Goal: Find specific page/section: Find specific page/section

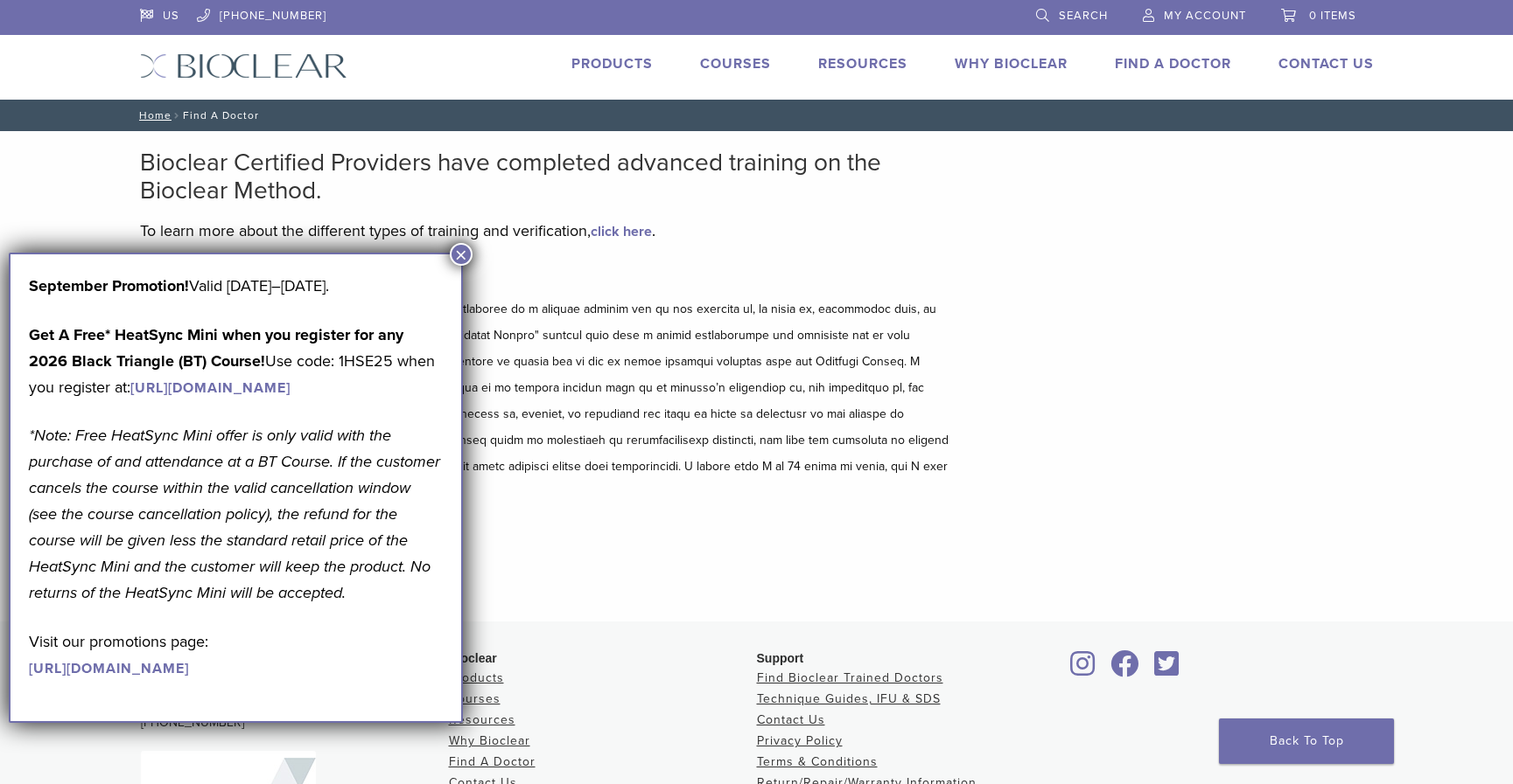
click at [465, 257] on button "×" at bounding box center [460, 254] width 23 height 23
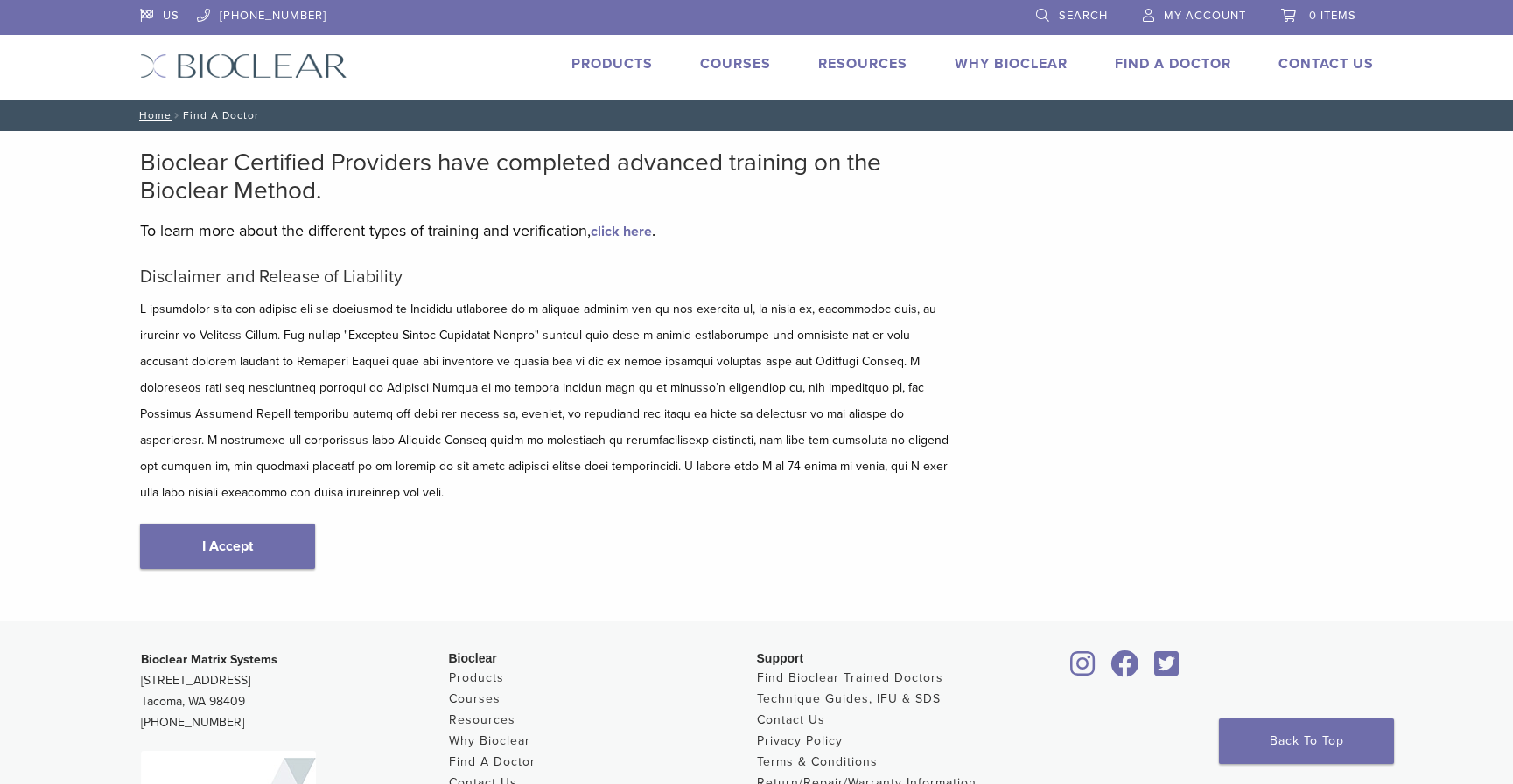
drag, startPoint x: 268, startPoint y: 507, endPoint x: 281, endPoint y: 506, distance: 13.0
click at [268, 524] on link "I Accept" at bounding box center [227, 546] width 175 height 46
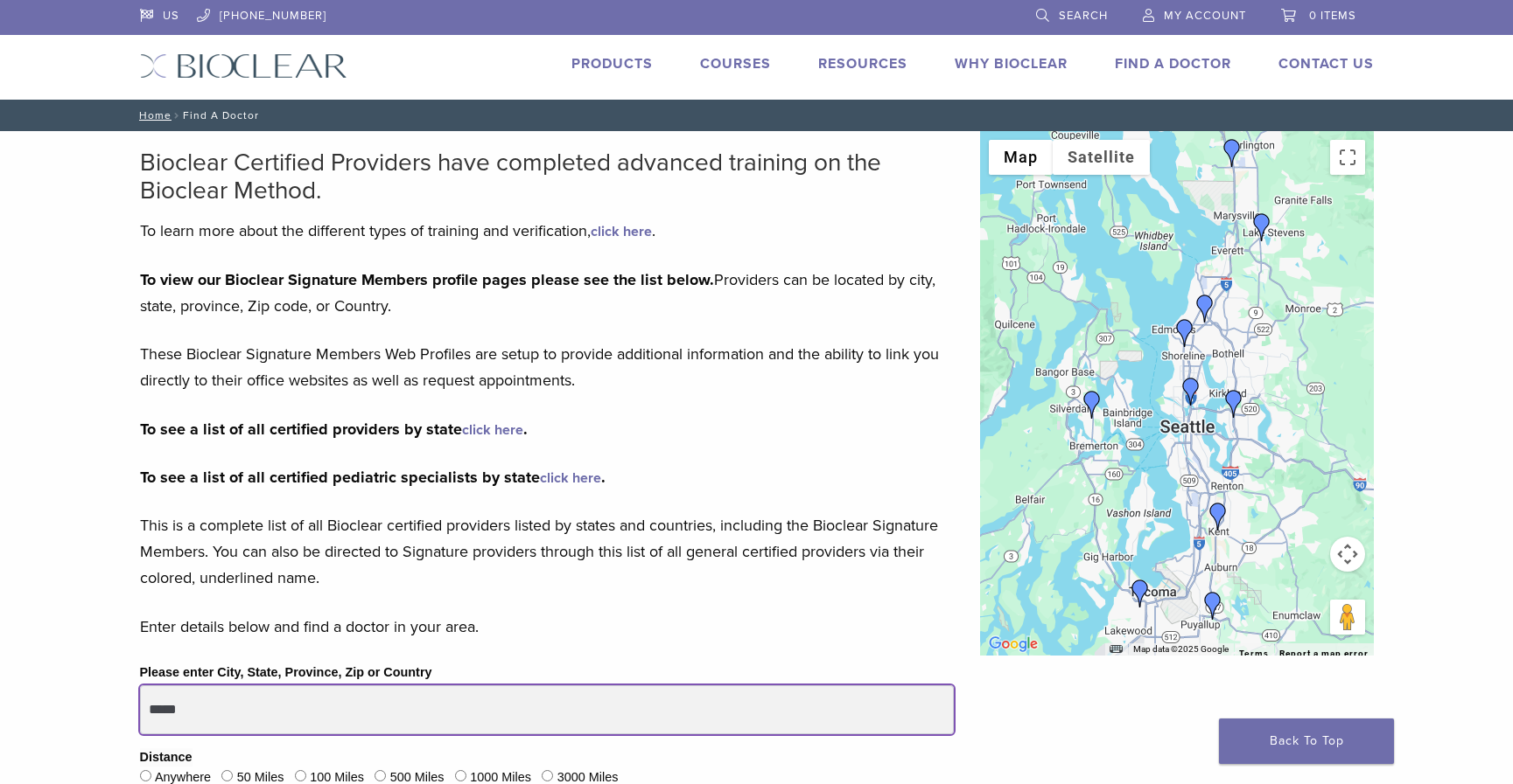
click at [291, 708] on input "*****" at bounding box center [547, 710] width 814 height 49
drag, startPoint x: 244, startPoint y: 700, endPoint x: 101, endPoint y: 706, distance: 143.1
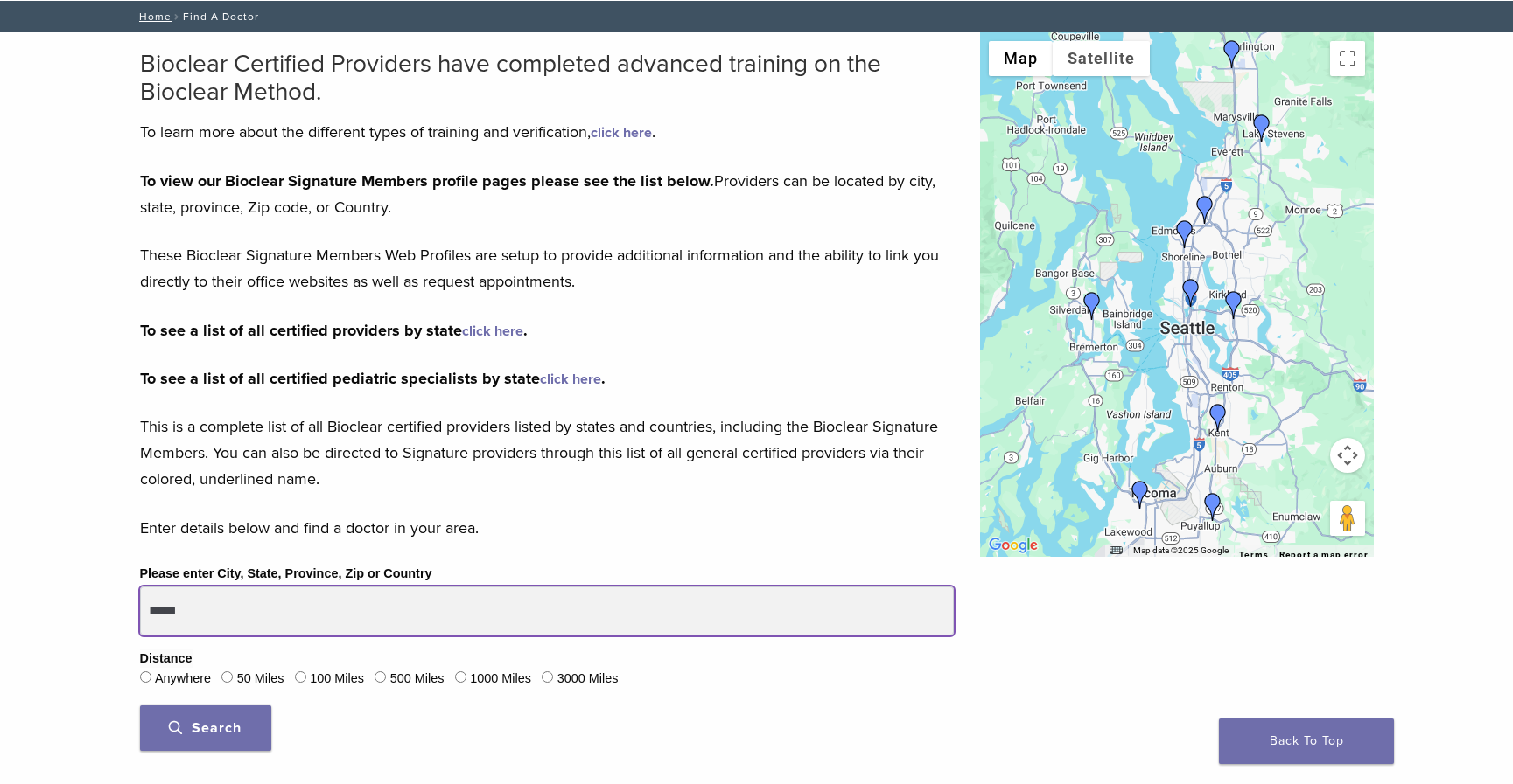
scroll to position [121, 0]
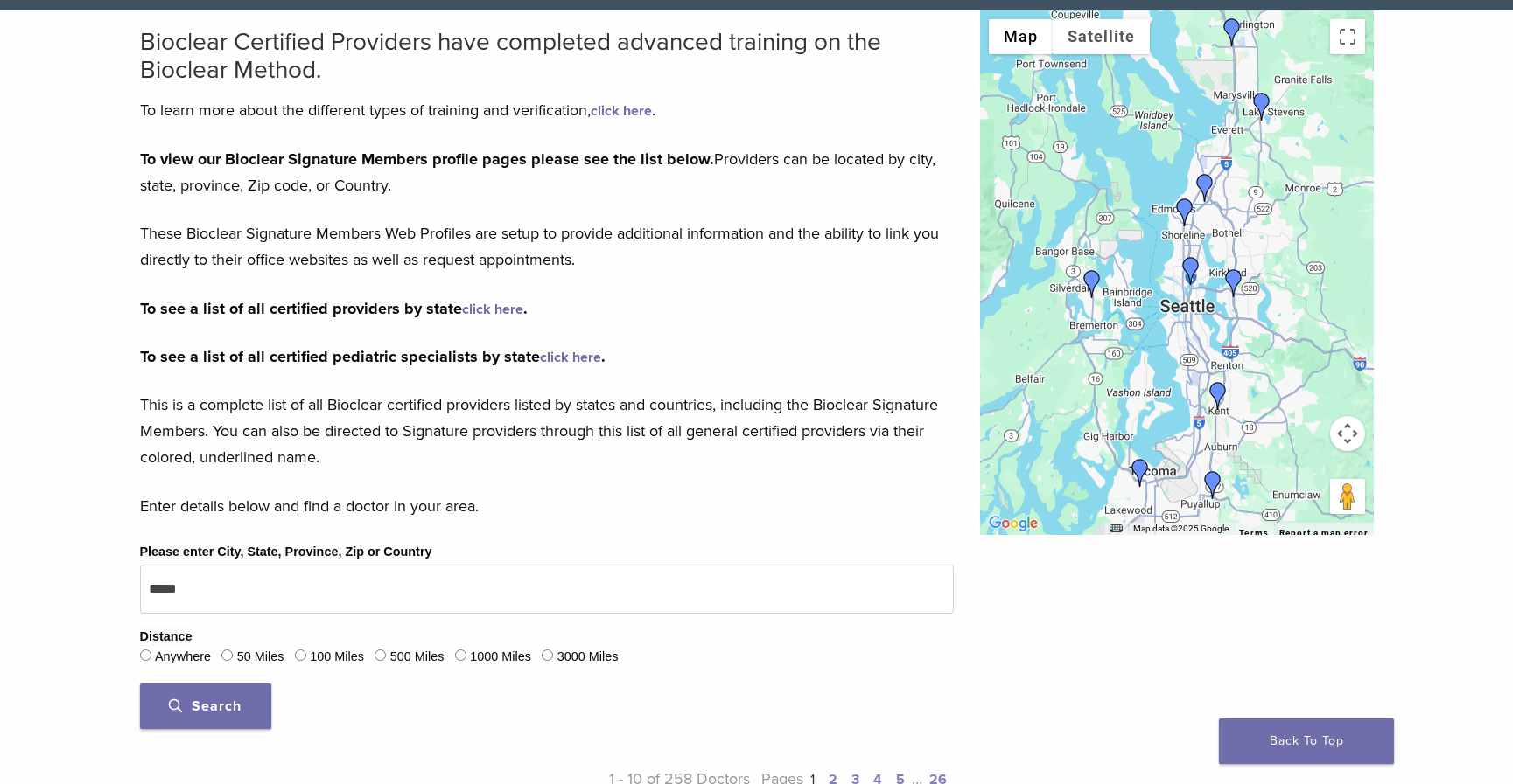
click at [231, 706] on span "Search" at bounding box center [205, 707] width 72 height 18
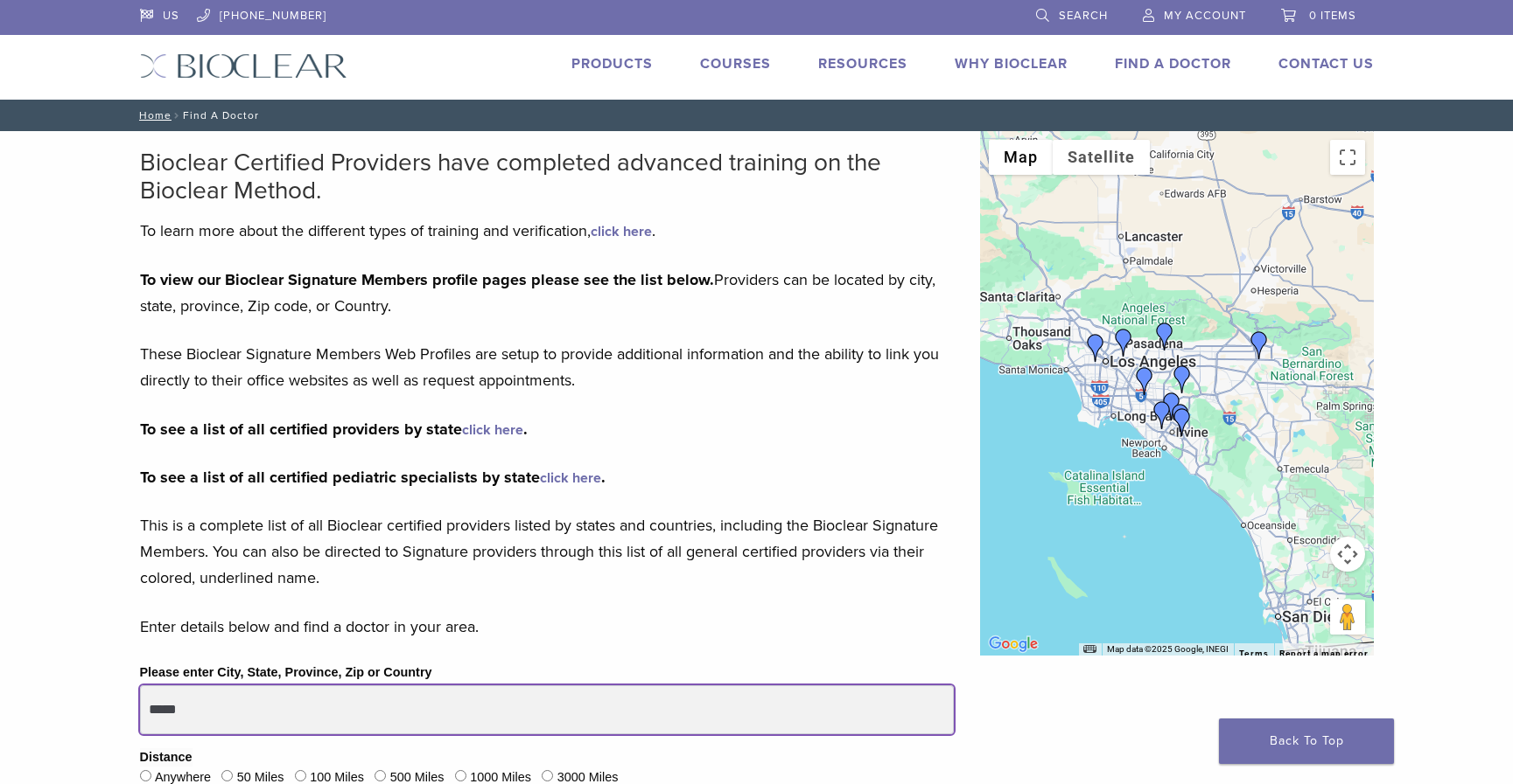
drag, startPoint x: 202, startPoint y: 709, endPoint x: 106, endPoint y: 708, distance: 96.0
type input "*****"
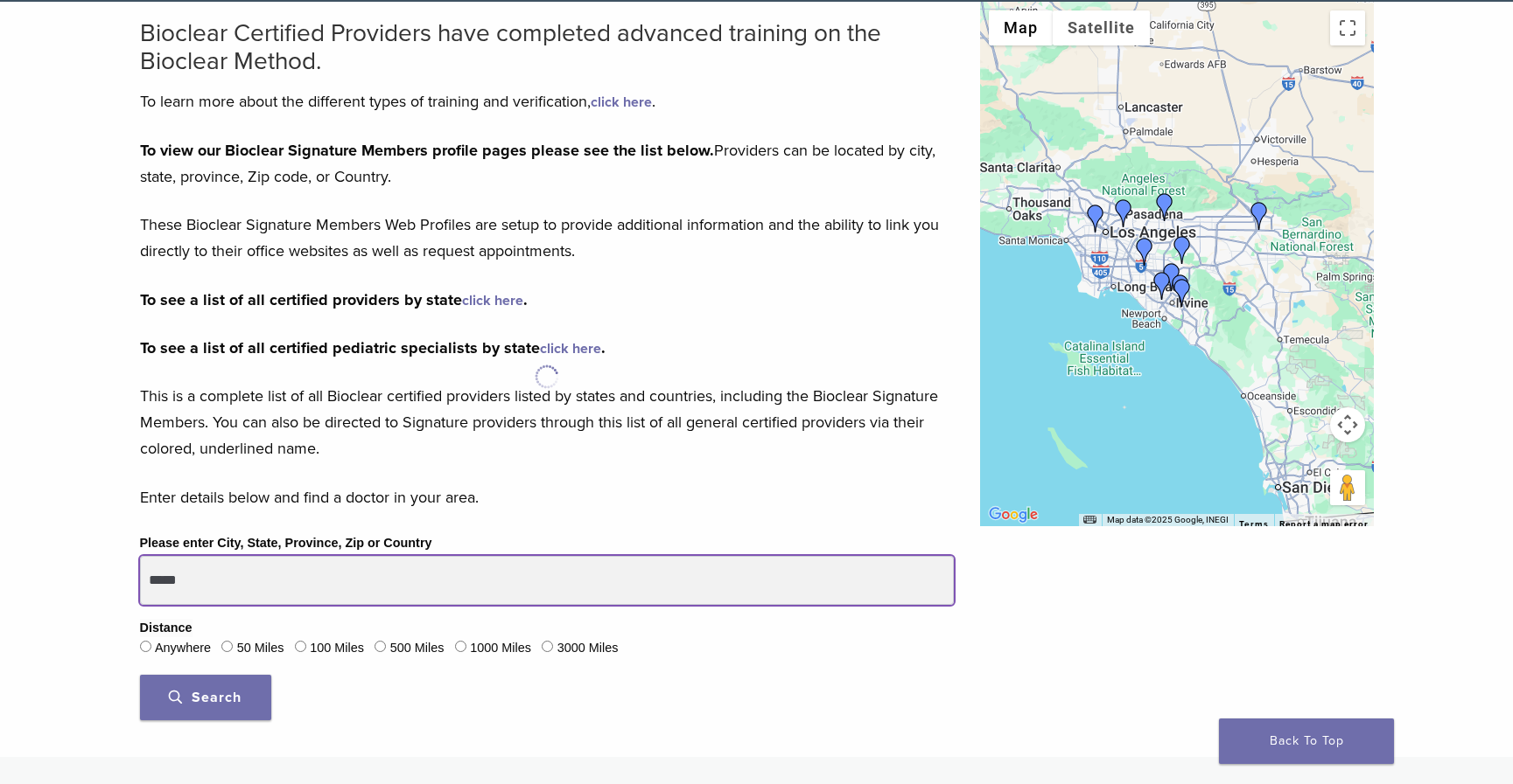
scroll to position [143, 0]
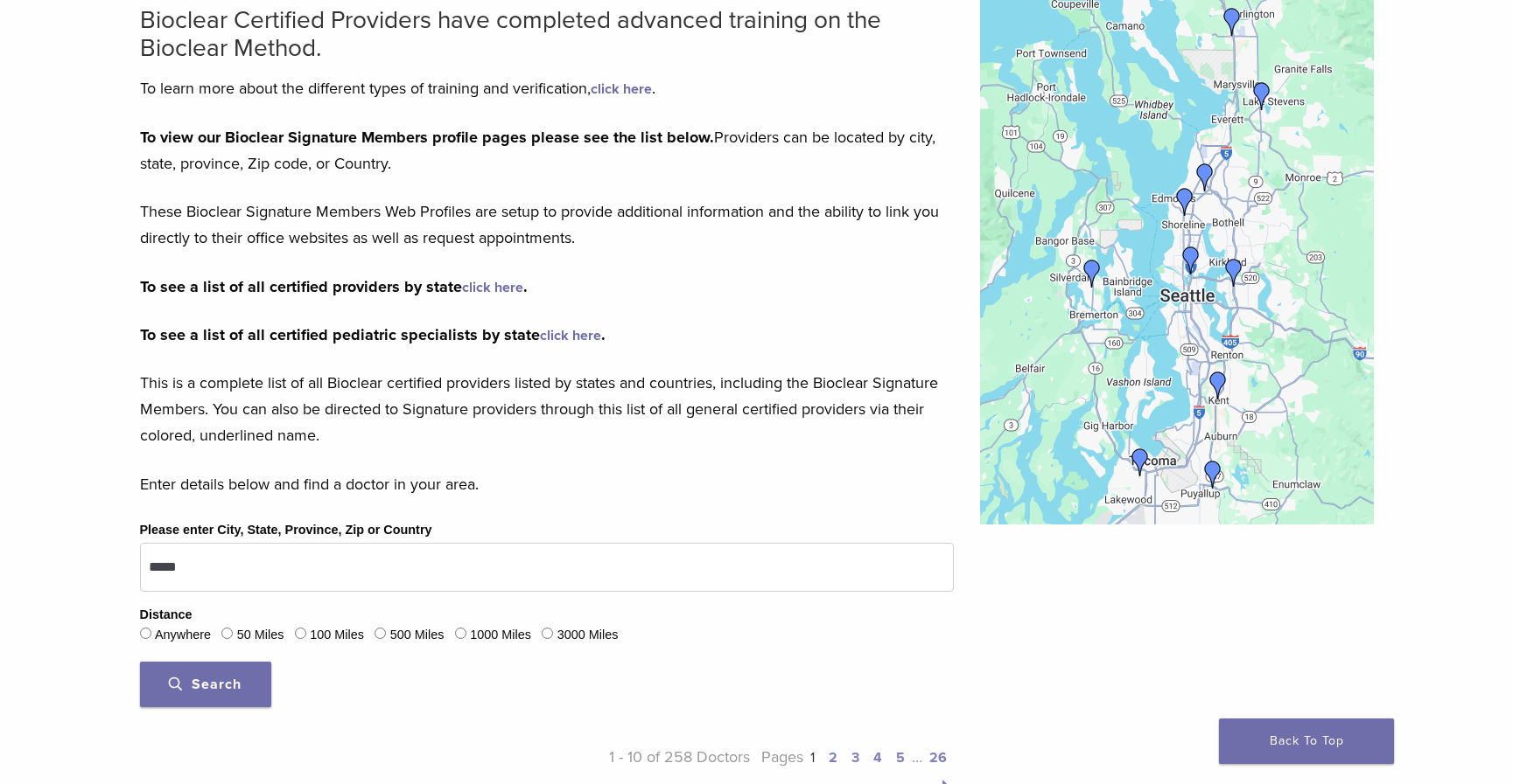
click at [176, 688] on span "Search" at bounding box center [205, 685] width 72 height 18
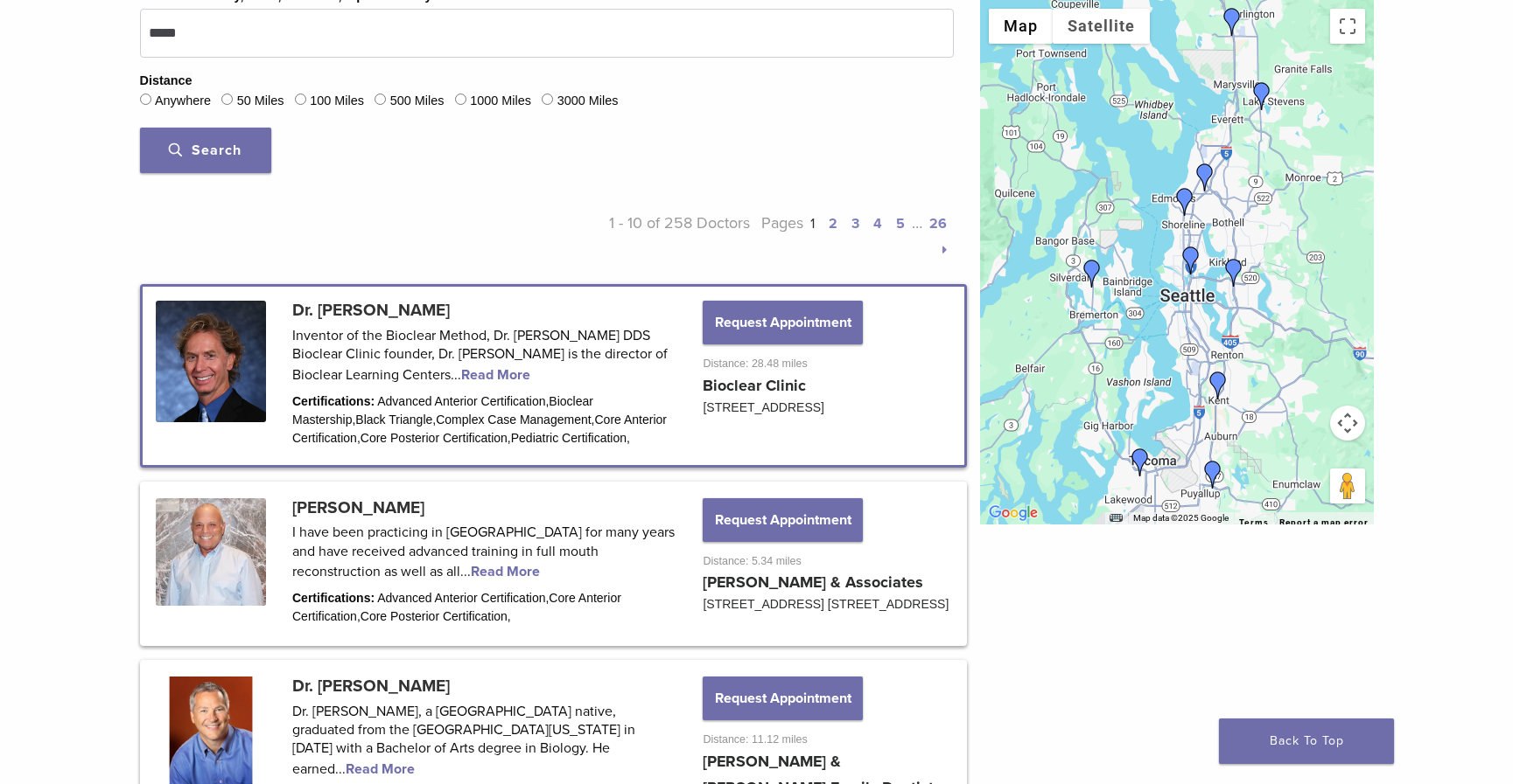
scroll to position [678, 0]
click at [382, 571] on link at bounding box center [554, 563] width 822 height 159
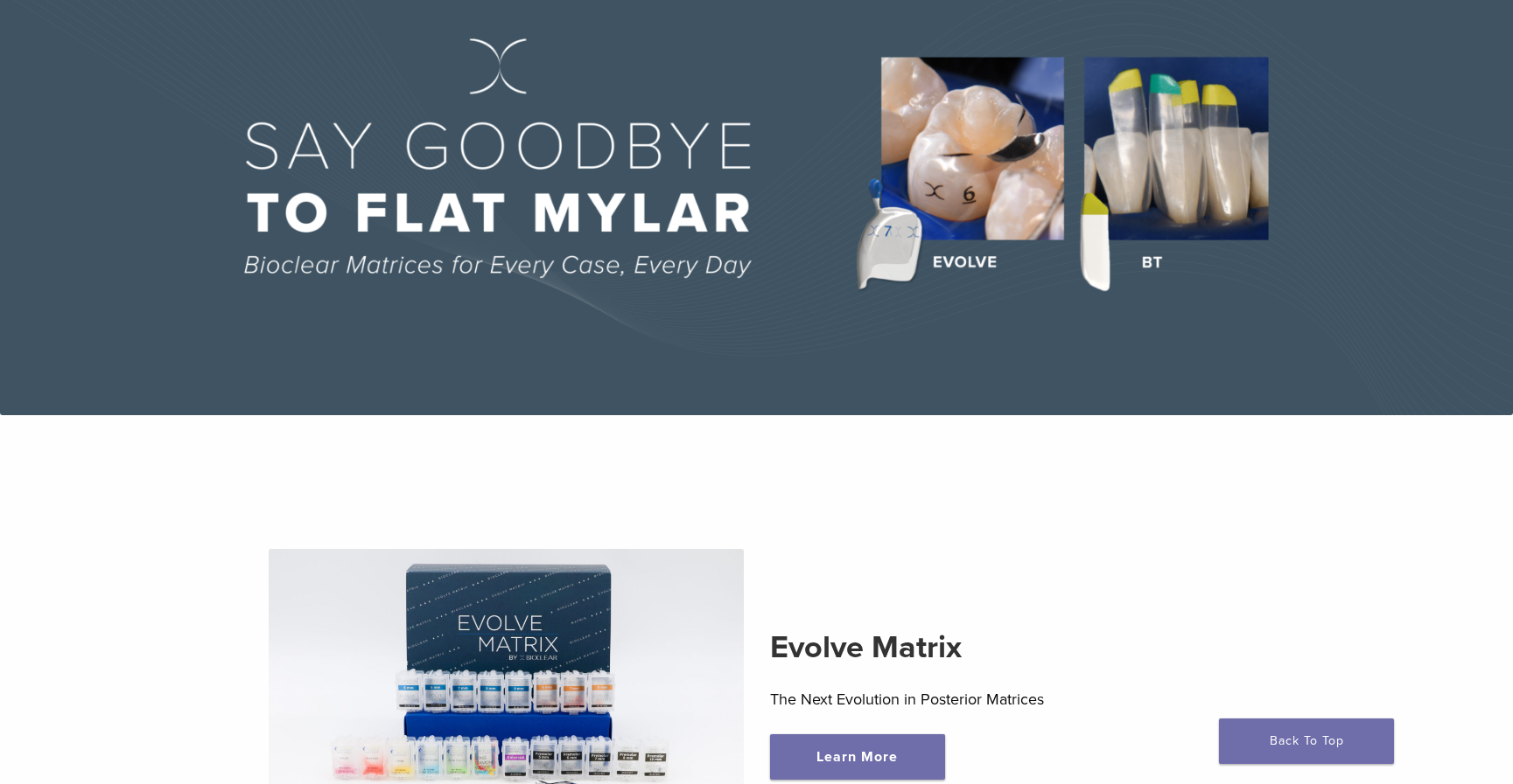
scroll to position [156, 0]
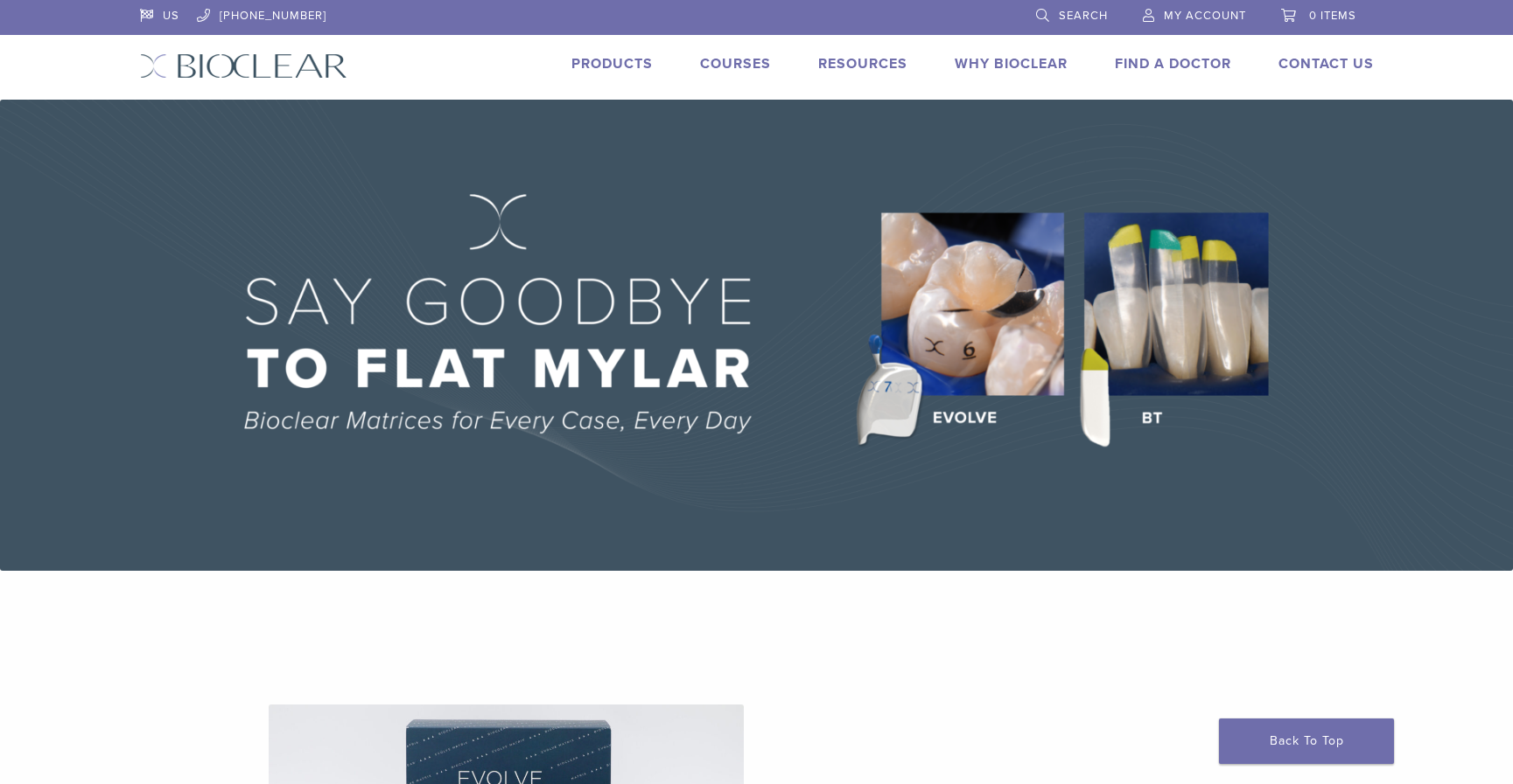
click at [995, 65] on link "Why Bioclear" at bounding box center [1011, 64] width 113 height 18
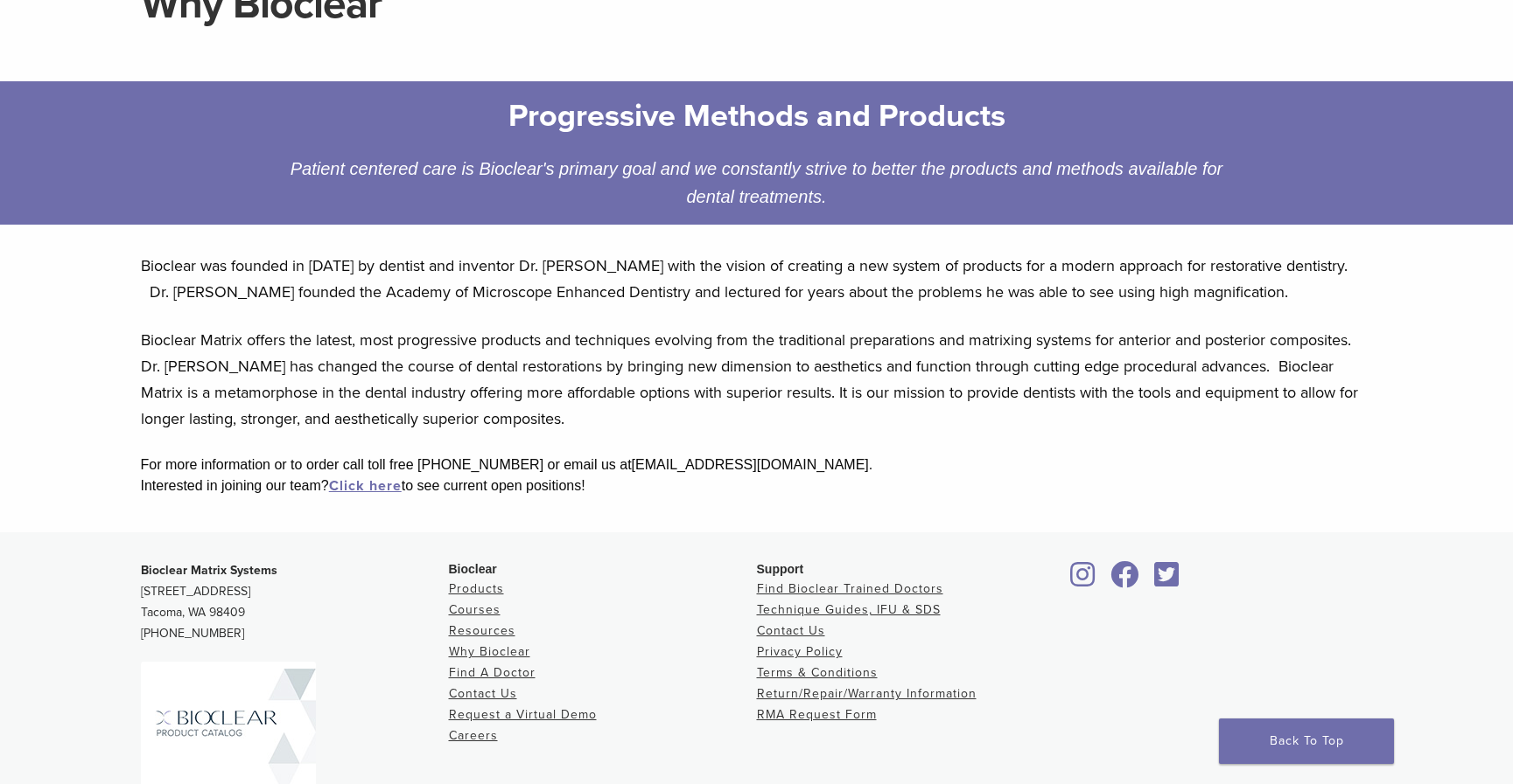
scroll to position [196, 0]
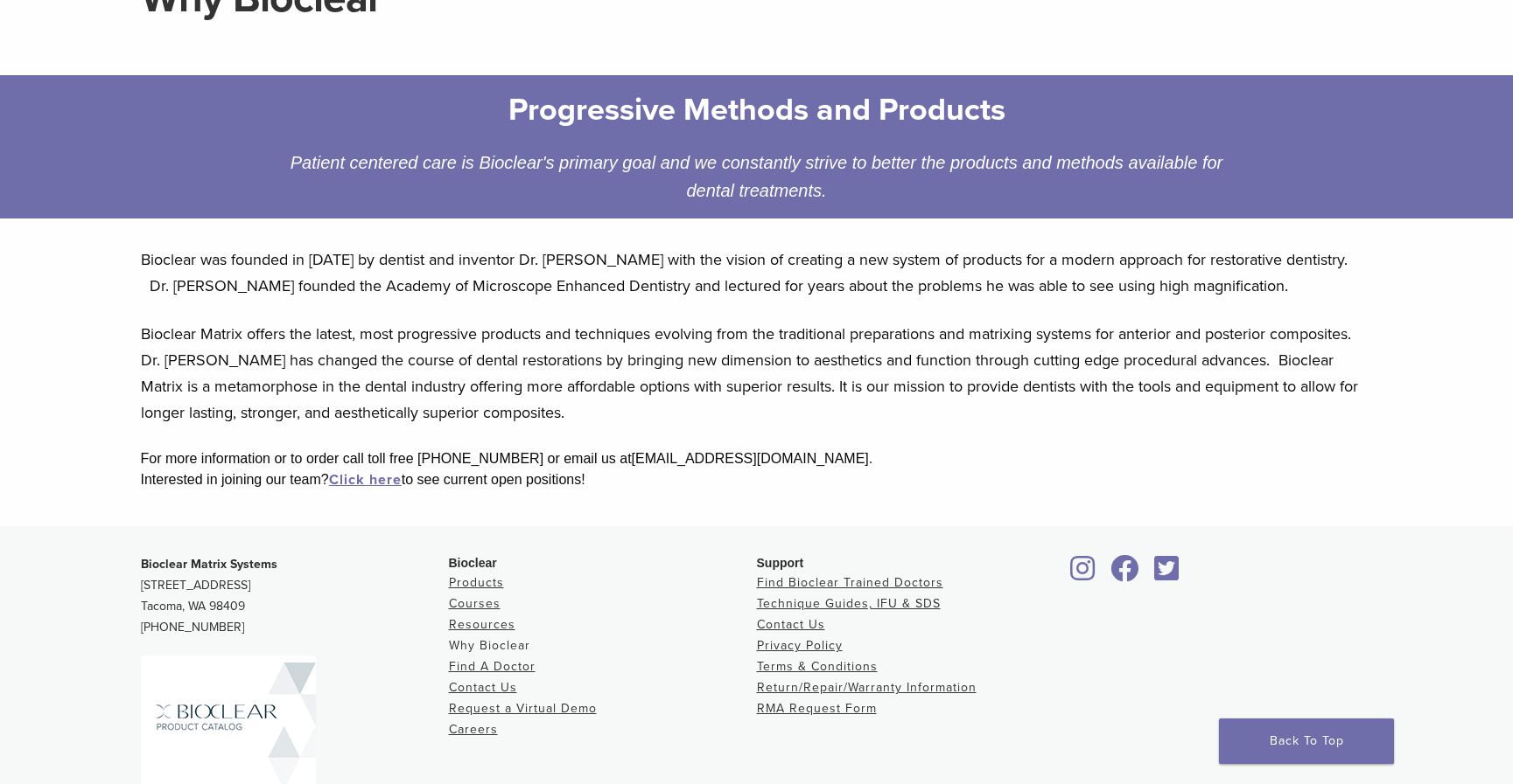
click at [501, 643] on link "Why Bioclear" at bounding box center [489, 645] width 81 height 15
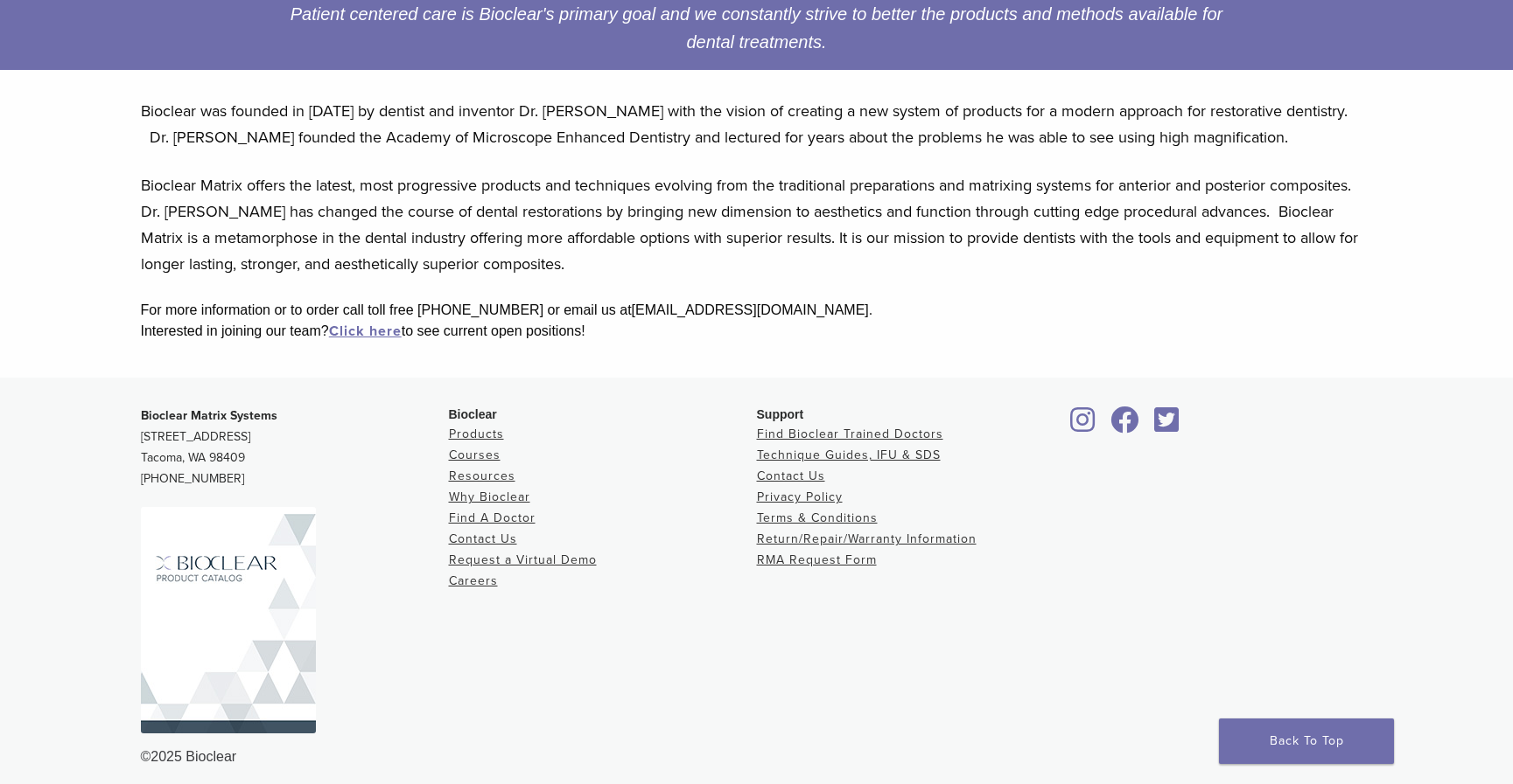
scroll to position [356, 0]
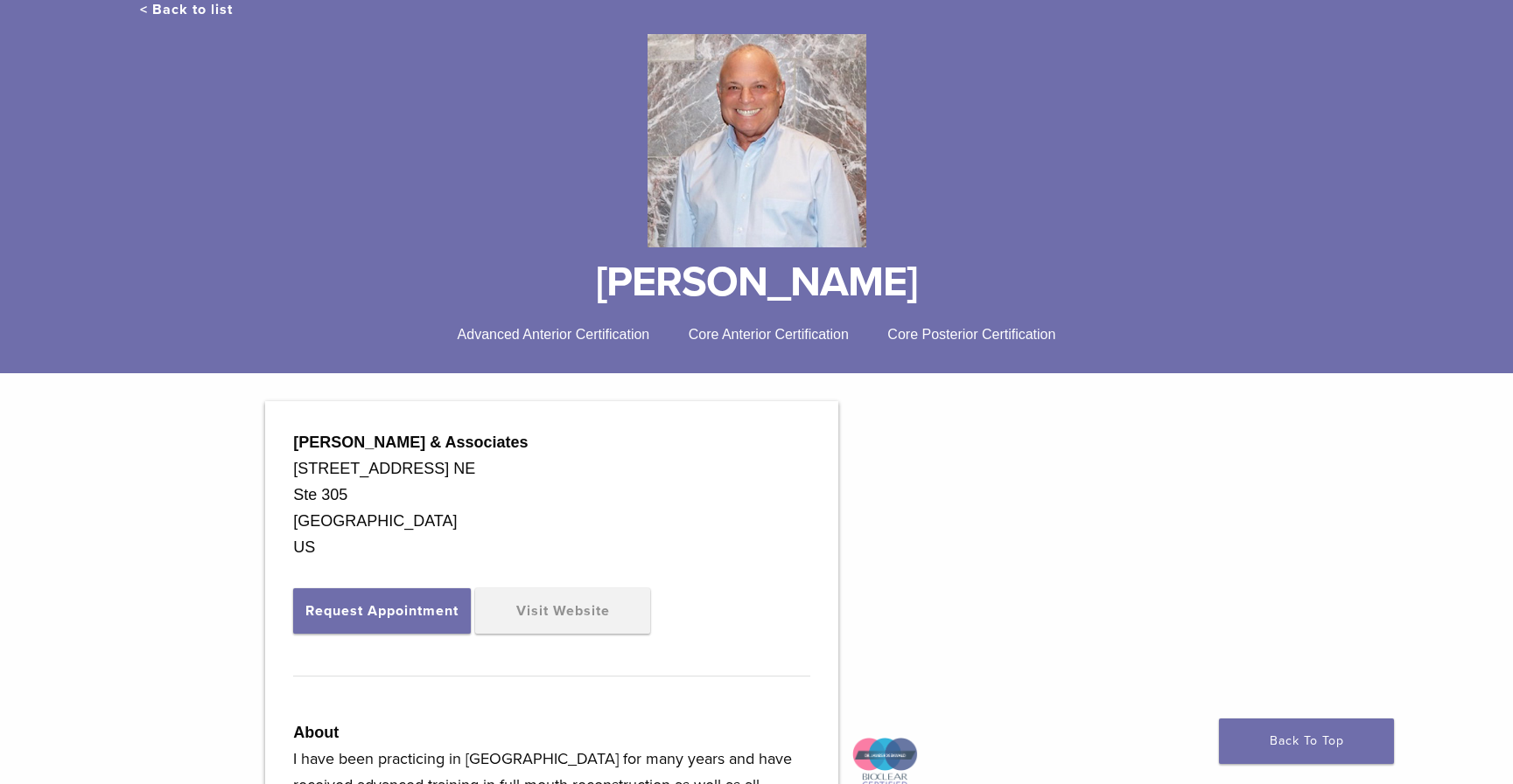
scroll to position [173, 0]
